Goal: Find specific page/section: Find specific page/section

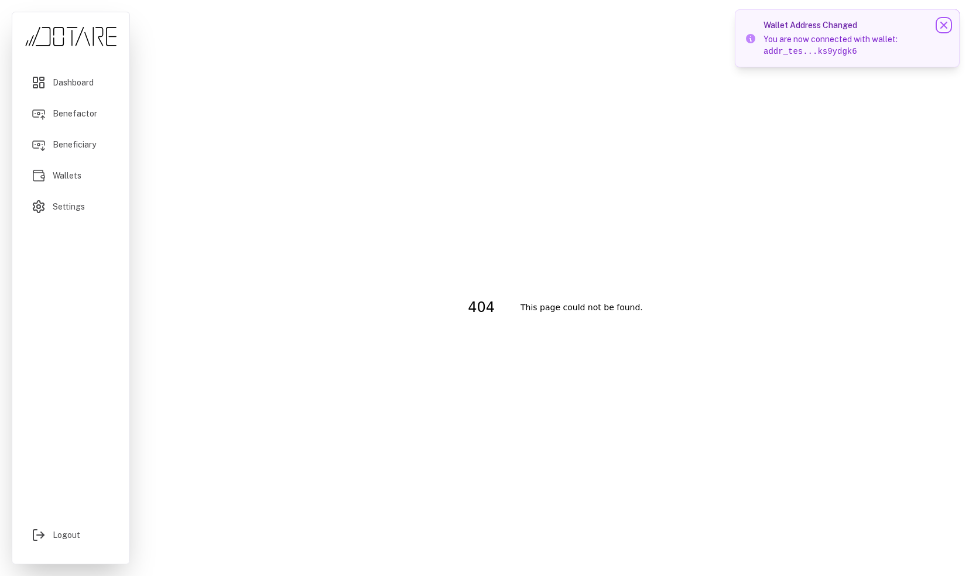
click at [943, 29] on icon at bounding box center [944, 25] width 12 height 12
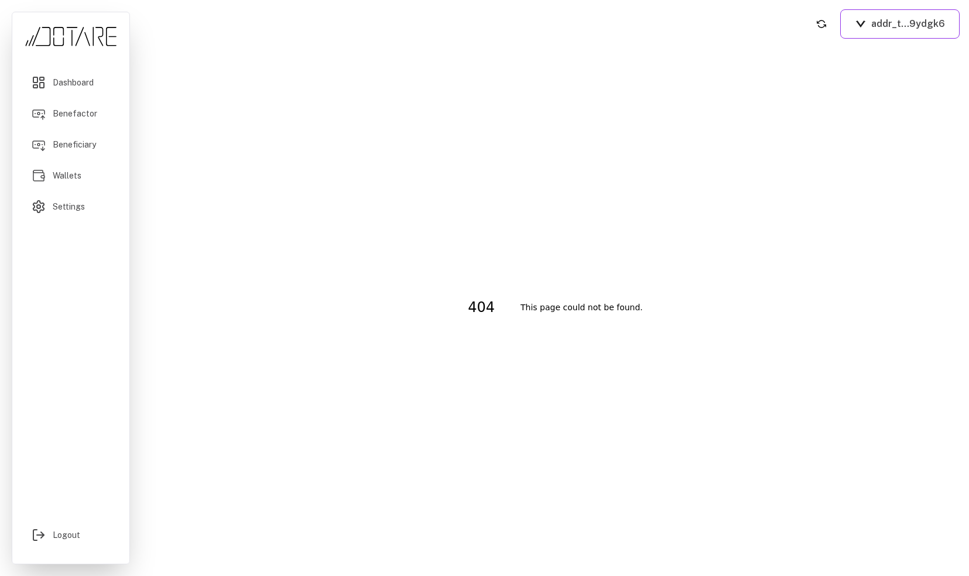
click at [692, 170] on div "404 This page could not be found." at bounding box center [555, 307] width 808 height 519
